Goal: Complete application form

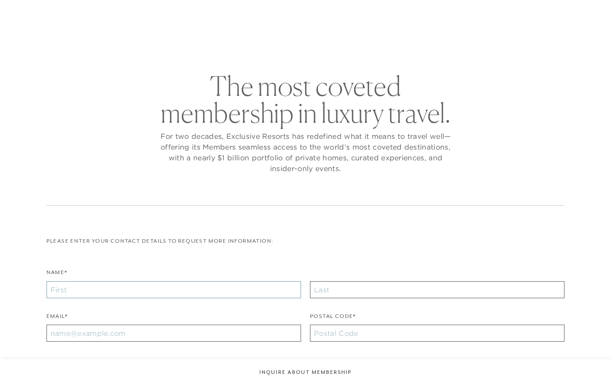
click at [58, 288] on input "Name*" at bounding box center [174, 289] width 255 height 17
checkbox input "false"
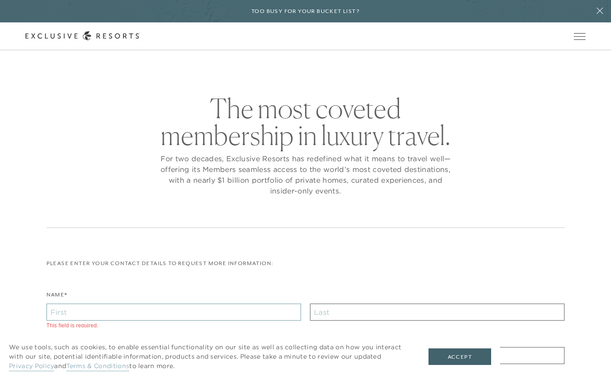
click at [62, 305] on input "Name*" at bounding box center [174, 311] width 255 height 17
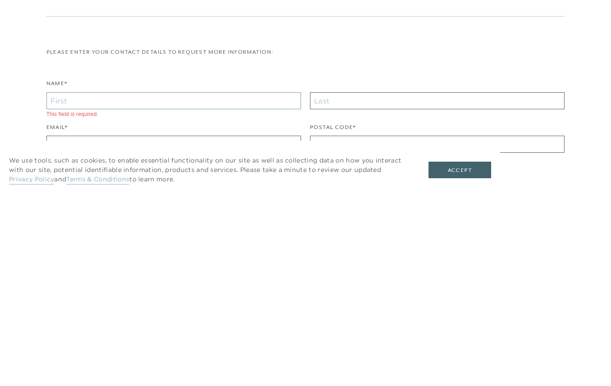
type input "[PERSON_NAME]"
type input "28405"
type input "[EMAIL_ADDRESS][DOMAIN_NAME]"
click at [49, 327] on div "We use tools, such as cookies, to enable essential functionality on our site as…" at bounding box center [250, 356] width 500 height 59
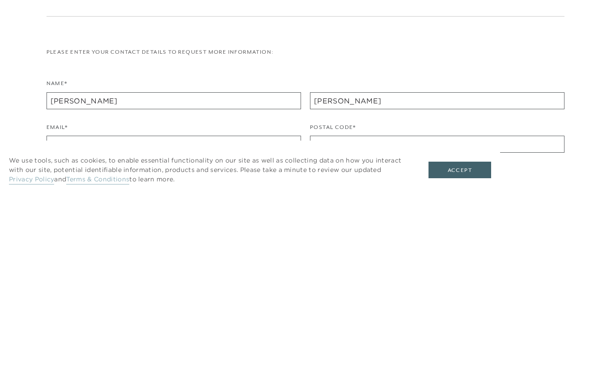
scroll to position [212, 0]
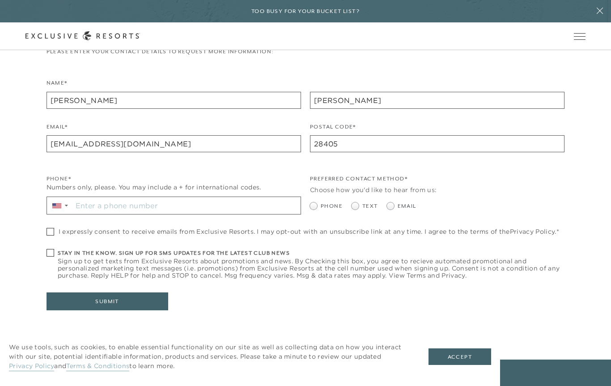
click at [395, 208] on label "Email" at bounding box center [402, 206] width 30 height 8
radio input "true"
click at [47, 228] on span at bounding box center [51, 232] width 8 height 8
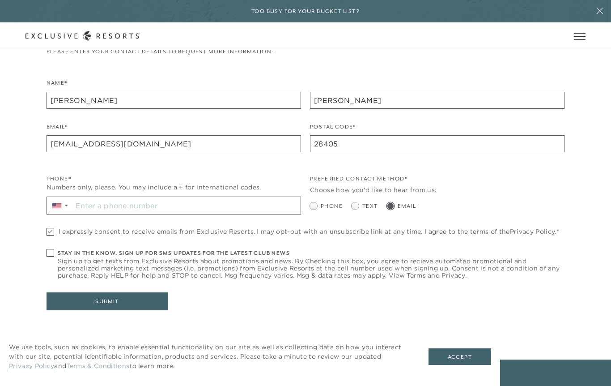
click at [48, 229] on span at bounding box center [51, 232] width 8 height 8
checkbox input "false"
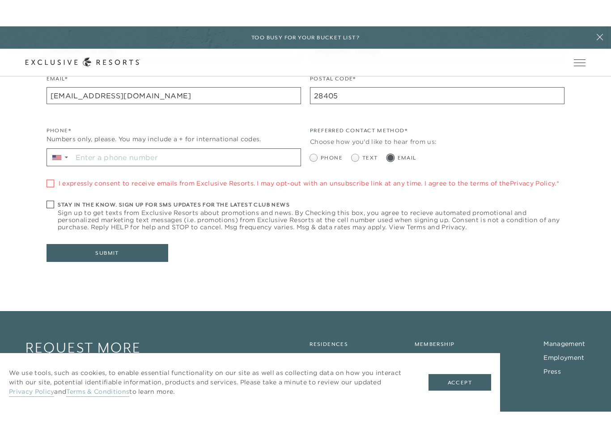
scroll to position [283, 0]
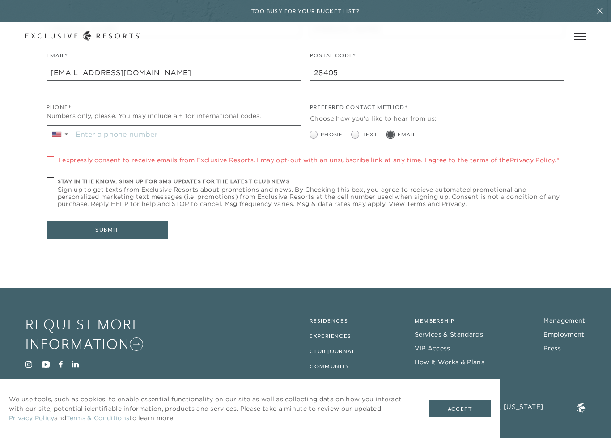
click at [48, 178] on span at bounding box center [51, 182] width 8 height 8
checkbox input "true"
click at [47, 157] on span at bounding box center [51, 161] width 8 height 8
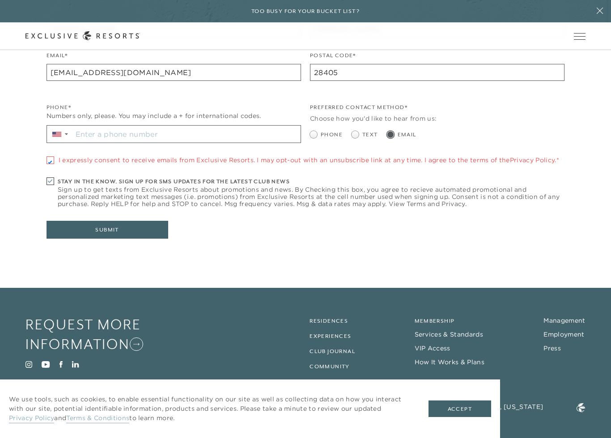
checkbox input "true"
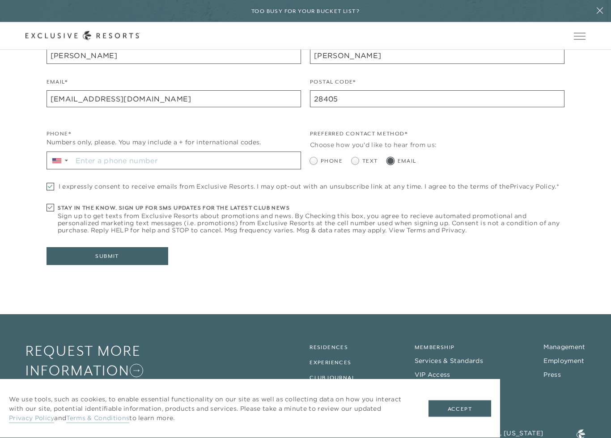
scroll to position [257, 0]
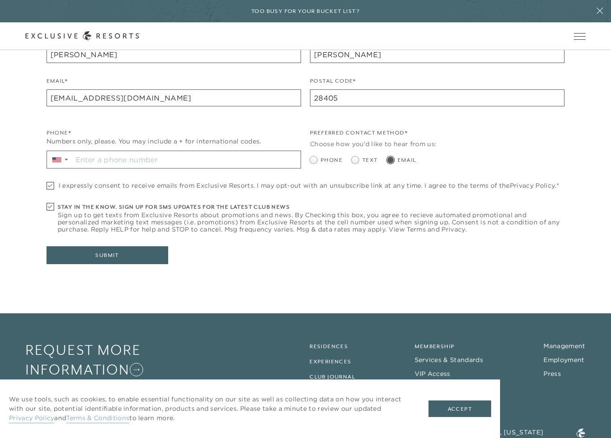
click at [297, 156] on input "Stay in the know. Sign up for sms updates for the latest club news Sign up to g…" at bounding box center [186, 159] width 228 height 17
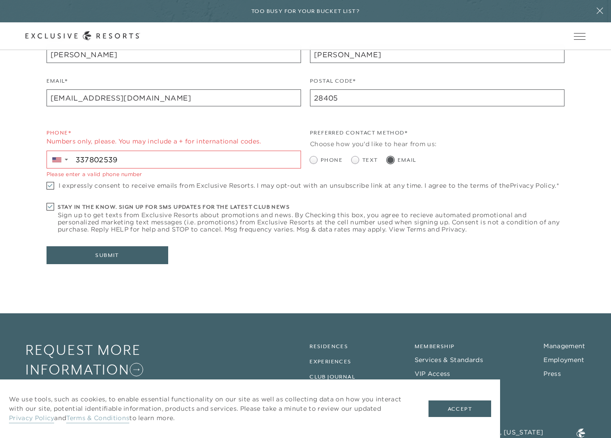
type input "[PHONE_NUMBER]"
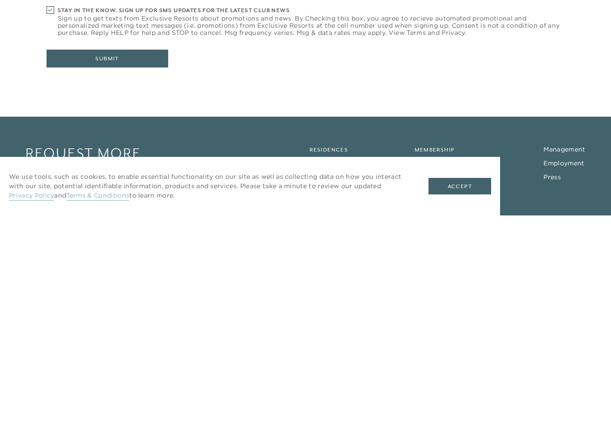
scroll to position [243, 0]
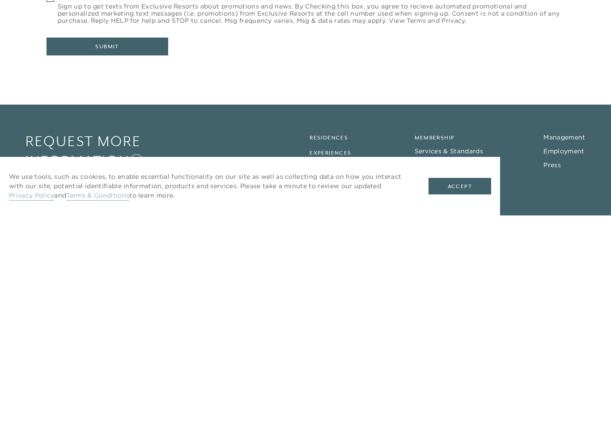
click at [80, 260] on button "Submit" at bounding box center [108, 269] width 122 height 18
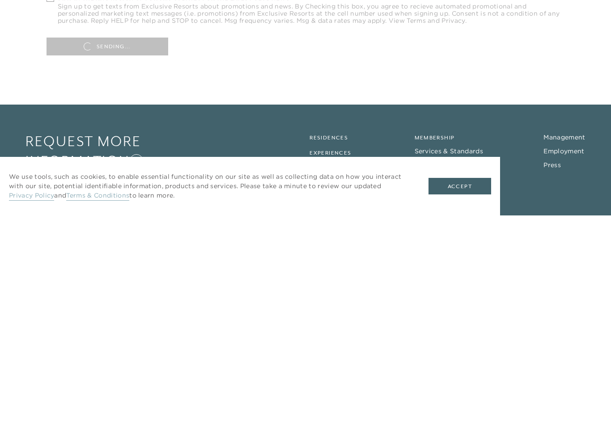
scroll to position [283, 0]
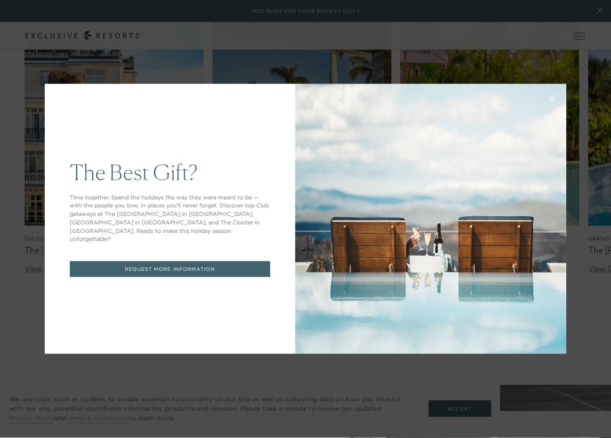
scroll to position [1907, 0]
click at [469, 49] on div "The Best Gift? Time together. Spend the holidays the way they were meant to be …" at bounding box center [305, 219] width 611 height 438
click at [468, 49] on div "The Best Gift? Time together. Spend the holidays the way they were meant to be …" at bounding box center [305, 219] width 611 height 438
click at [50, 90] on div "The Best Gift? Time together. Spend the holidays the way they were meant to be …" at bounding box center [170, 219] width 250 height 270
click at [552, 85] on div at bounding box center [430, 219] width 271 height 270
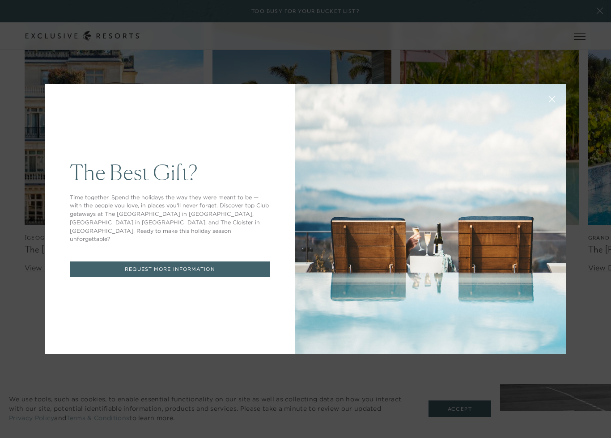
click at [56, 334] on div "The Best Gift? Time together. Spend the holidays the way they were meant to be …" at bounding box center [170, 219] width 250 height 270
click at [54, 98] on div "The Best Gift? Time together. Spend the holidays the way they were meant to be …" at bounding box center [170, 219] width 250 height 270
click at [566, 342] on div at bounding box center [430, 219] width 271 height 270
click at [243, 263] on link "REQUEST MORE INFORMATION" at bounding box center [170, 270] width 200 height 16
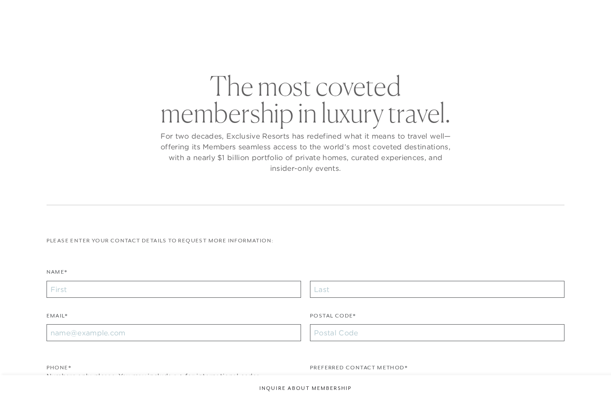
checkbox input "false"
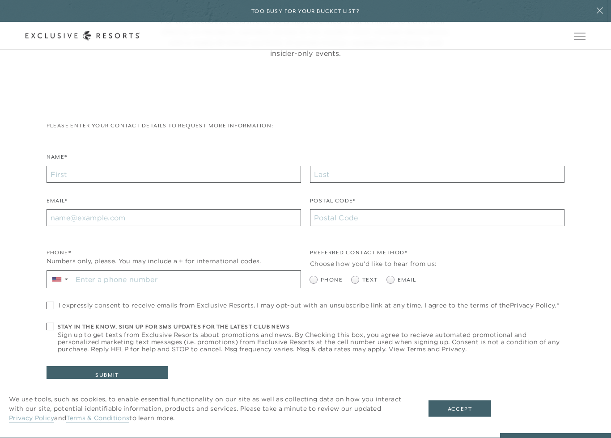
scroll to position [138, 0]
click at [460, 401] on button "Accept" at bounding box center [460, 409] width 63 height 17
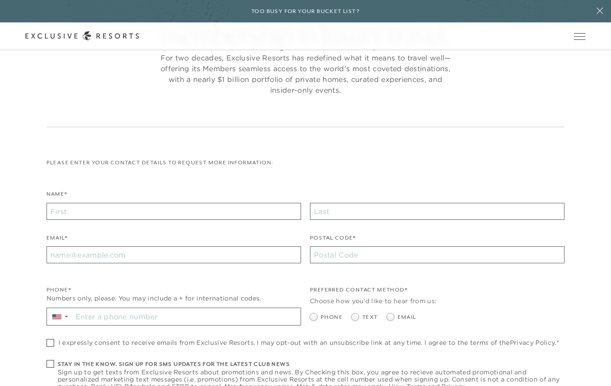
scroll to position [0, 0]
